Goal: Task Accomplishment & Management: Use online tool/utility

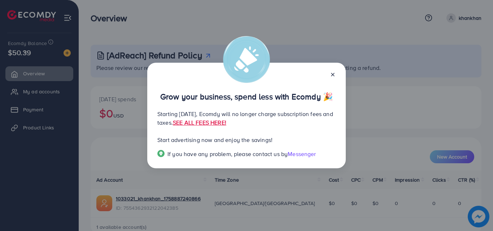
click at [330, 76] on icon at bounding box center [333, 75] width 6 height 6
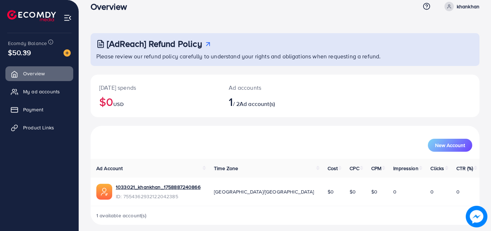
scroll to position [17, 0]
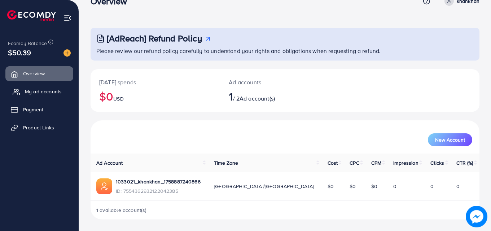
click at [61, 92] on span "My ad accounts" at bounding box center [43, 91] width 37 height 7
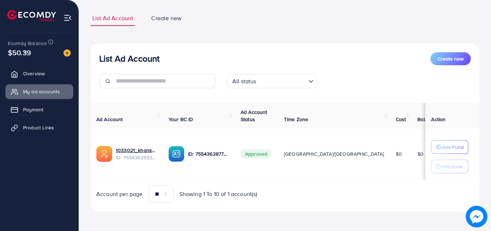
scroll to position [43, 0]
click at [46, 123] on link "Product Links" at bounding box center [39, 127] width 68 height 14
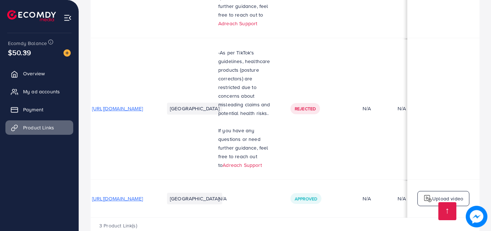
scroll to position [267, 0]
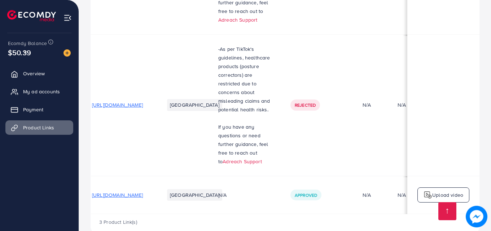
click at [430, 191] on img at bounding box center [427, 195] width 9 height 9
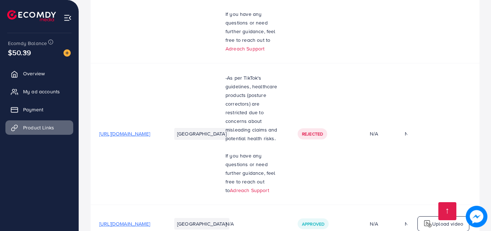
scroll to position [267, 0]
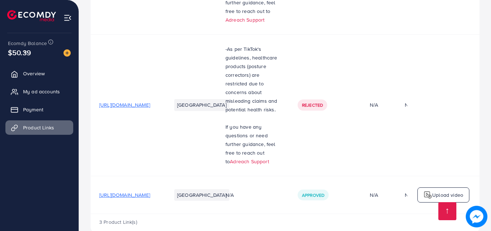
click at [150, 191] on span "[URL][DOMAIN_NAME]" at bounding box center [124, 194] width 51 height 7
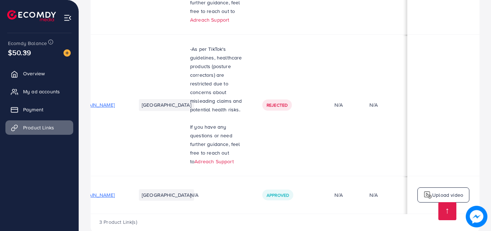
scroll to position [0, 52]
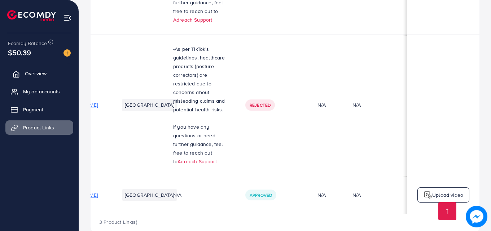
click at [38, 73] on span "Overview" at bounding box center [36, 73] width 22 height 7
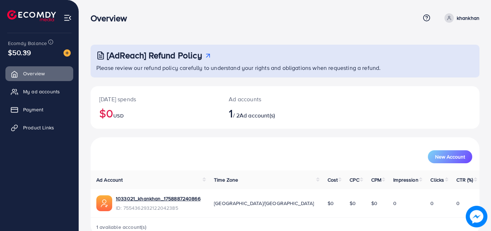
scroll to position [17, 0]
click at [52, 127] on span "Product Links" at bounding box center [40, 127] width 31 height 7
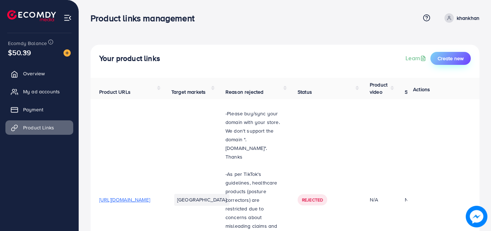
click at [454, 60] on span "Create new" at bounding box center [450, 58] width 26 height 7
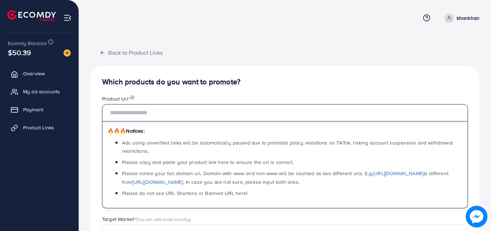
click at [309, 112] on input "text" at bounding box center [285, 112] width 366 height 17
paste input "**********"
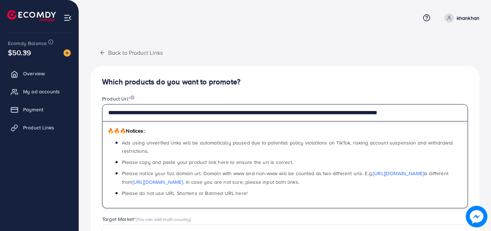
scroll to position [0, 12]
type input "**********"
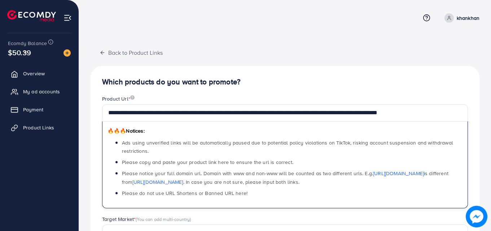
scroll to position [0, 0]
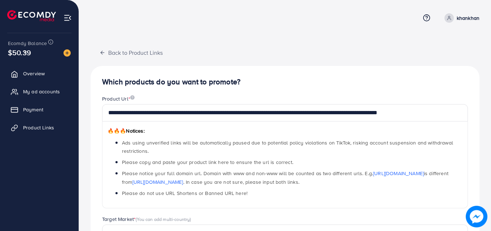
click at [323, 87] on div "**********" at bounding box center [284, 230] width 389 height 328
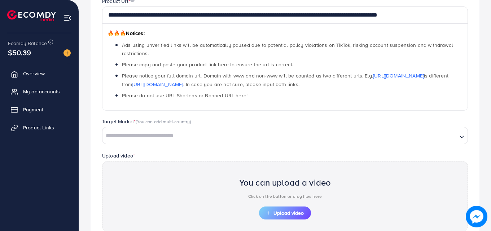
scroll to position [101, 0]
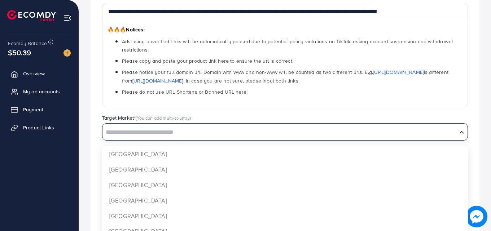
click at [270, 132] on input "Search for option" at bounding box center [279, 132] width 353 height 11
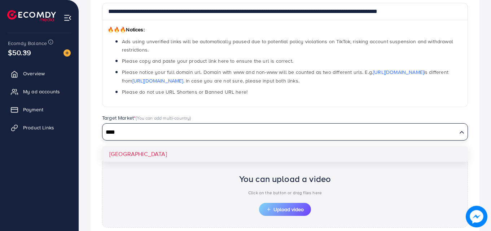
type input "****"
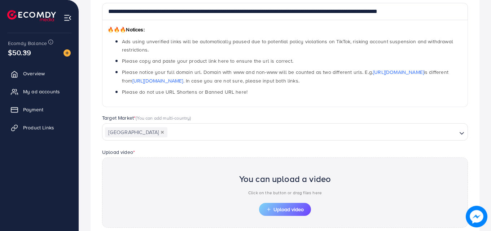
click at [259, 151] on div "**********" at bounding box center [284, 129] width 389 height 328
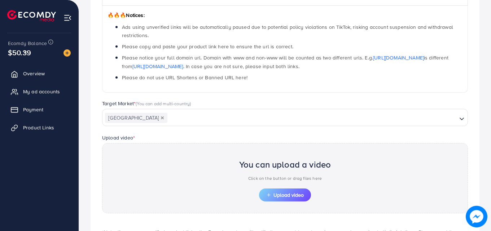
scroll to position [120, 0]
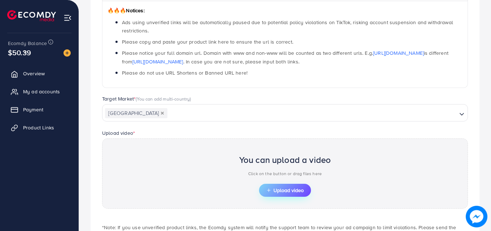
click at [278, 189] on span "Upload video" at bounding box center [284, 190] width 37 height 5
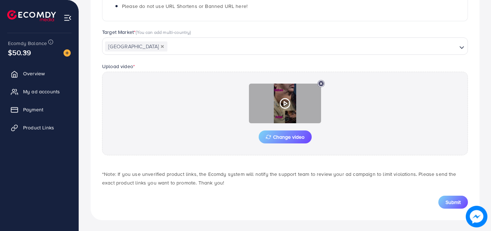
scroll to position [188, 0]
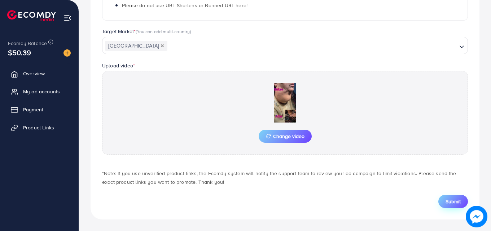
click at [454, 203] on span "Submit" at bounding box center [452, 201] width 15 height 7
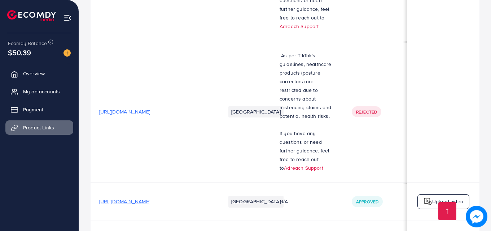
scroll to position [305, 0]
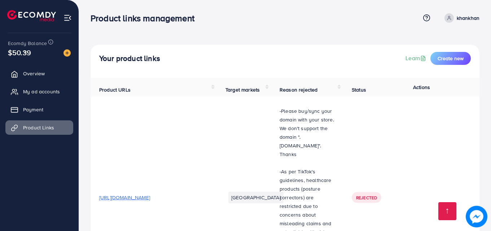
scroll to position [305, 0]
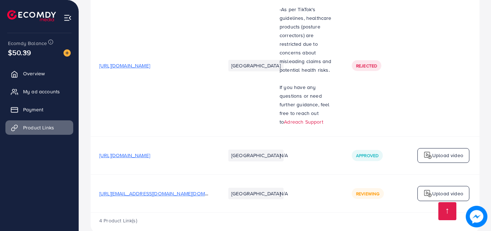
scroll to position [305, 0]
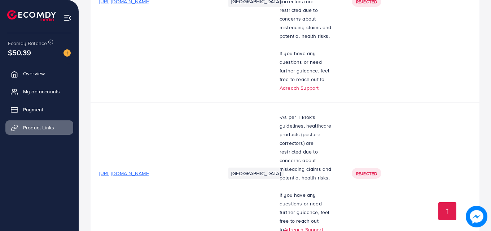
scroll to position [305, 0]
